Goal: Transaction & Acquisition: Subscribe to service/newsletter

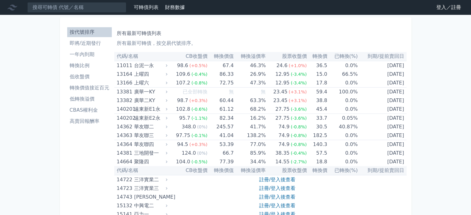
click at [440, 3] on link "登入／註冊" at bounding box center [448, 7] width 35 height 10
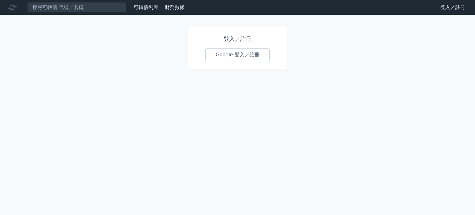
click at [254, 59] on link "Google 登入／註冊" at bounding box center [237, 54] width 64 height 13
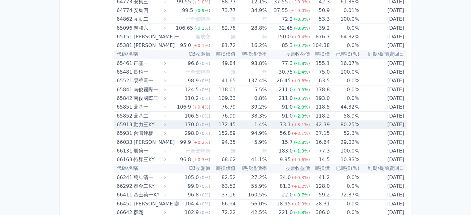
scroll to position [2865, 0]
